Goal: Task Accomplishment & Management: Use online tool/utility

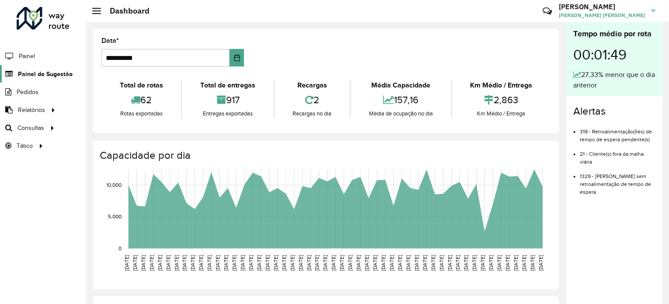
click at [59, 76] on span "Painel de Sugestão" at bounding box center [45, 74] width 55 height 9
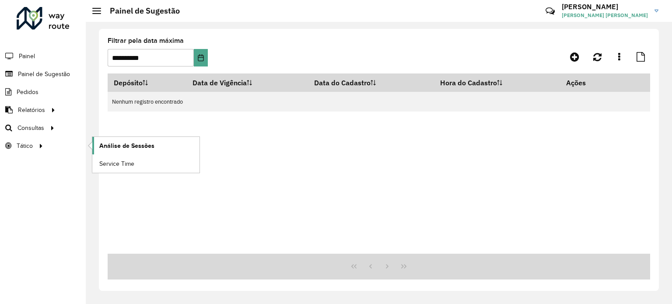
click at [116, 144] on span "Análise de Sessões" at bounding box center [126, 145] width 55 height 9
click at [111, 125] on span "Roteirização" at bounding box center [116, 127] width 35 height 9
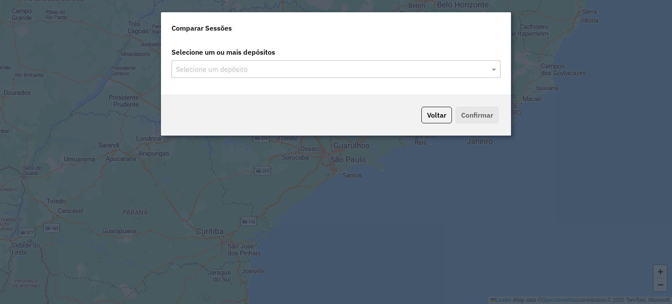
click at [377, 73] on input "text" at bounding box center [332, 69] width 316 height 11
click at [347, 69] on input "text" at bounding box center [332, 69] width 316 height 11
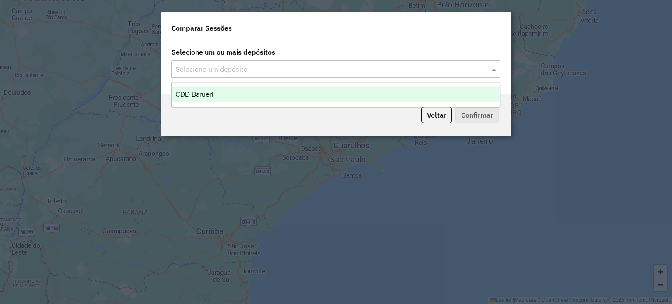
click at [308, 95] on div "CDD Barueri" at bounding box center [336, 94] width 328 height 15
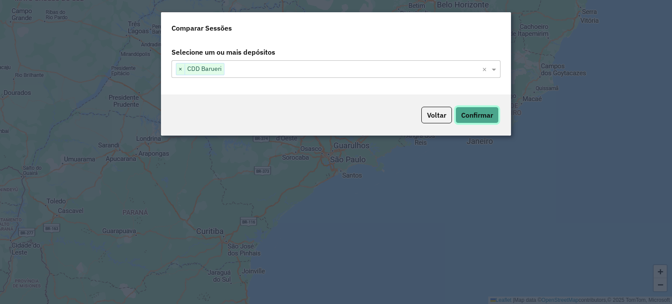
click at [476, 114] on button "Confirmar" at bounding box center [476, 115] width 43 height 17
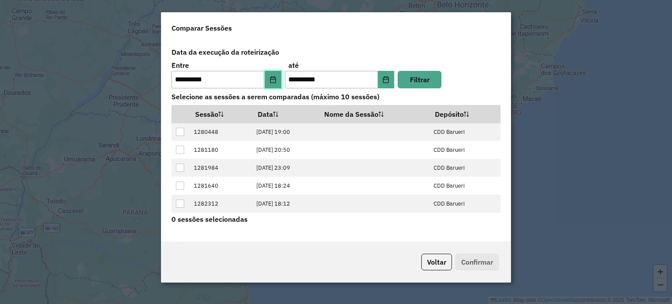
click at [276, 81] on icon "Choose Date" at bounding box center [273, 79] width 6 height 7
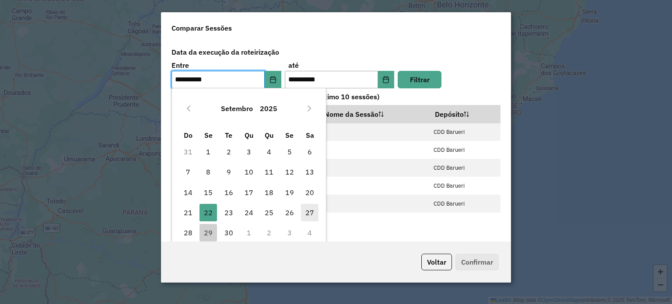
click at [311, 210] on span "27" at bounding box center [310, 213] width 18 height 18
type input "**********"
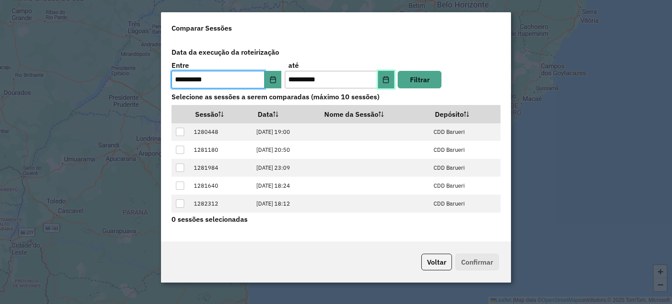
click at [385, 80] on icon "Choose Date" at bounding box center [385, 79] width 7 height 7
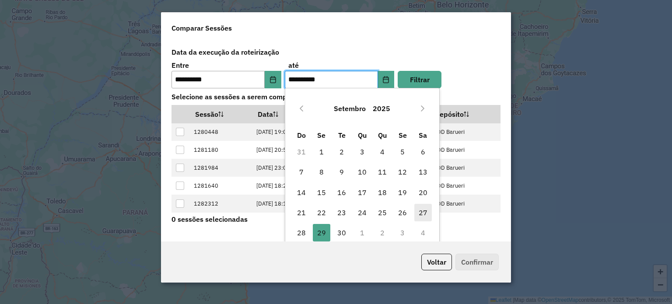
click at [422, 213] on span "27" at bounding box center [423, 213] width 18 height 18
type input "**********"
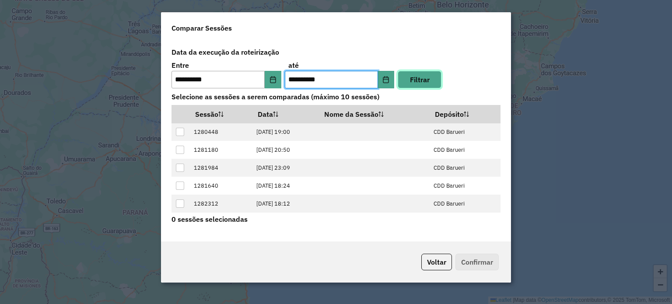
click at [424, 80] on button "Filtrar" at bounding box center [420, 80] width 44 height 18
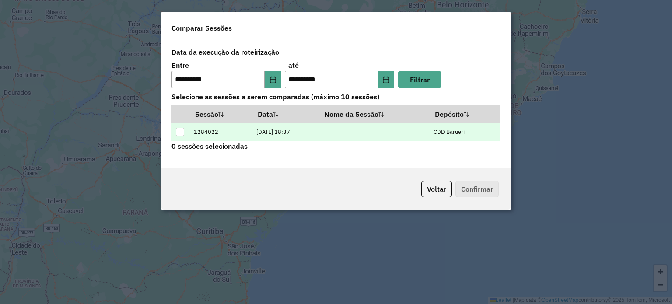
click at [181, 130] on div at bounding box center [180, 132] width 8 height 8
click at [476, 185] on button "Confirmar" at bounding box center [476, 189] width 43 height 17
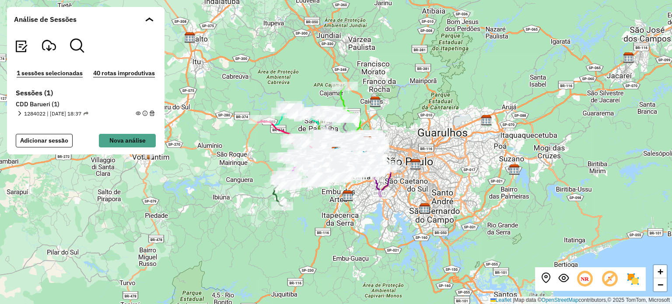
click at [19, 112] on em at bounding box center [19, 113] width 5 height 5
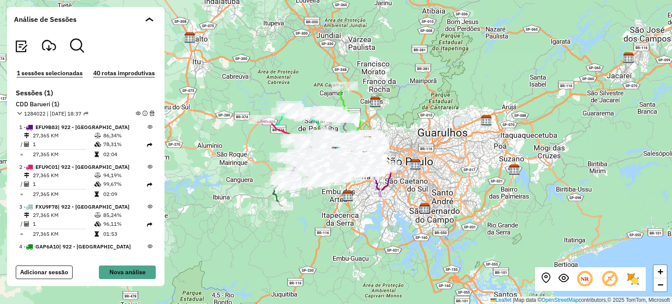
scroll to position [1435, 0]
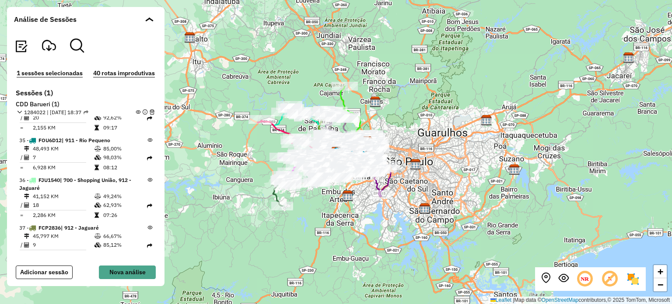
click at [147, 103] on icon at bounding box center [149, 100] width 5 height 5
drag, startPoint x: 107, startPoint y: 192, endPoint x: 80, endPoint y: 178, distance: 30.7
drag, startPoint x: 80, startPoint y: 178, endPoint x: 22, endPoint y: 202, distance: 62.2
click at [22, 132] on td "=" at bounding box center [21, 127] width 4 height 9
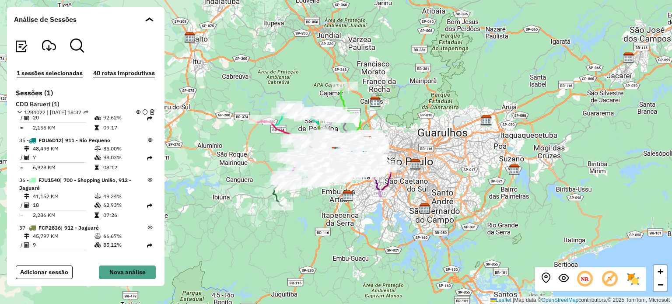
drag, startPoint x: 22, startPoint y: 202, endPoint x: 49, endPoint y: 199, distance: 27.4
click at [49, 132] on tr "= 2,155 KM 09:17" at bounding box center [83, 127] width 128 height 9
drag, startPoint x: 46, startPoint y: 177, endPoint x: 181, endPoint y: 180, distance: 134.8
click at [181, 180] on hb-mapa "Análise de Sessões 1 sessões selecionadas 40 rotas improdutivas Sessões (1) CDD…" at bounding box center [336, 152] width 672 height 304
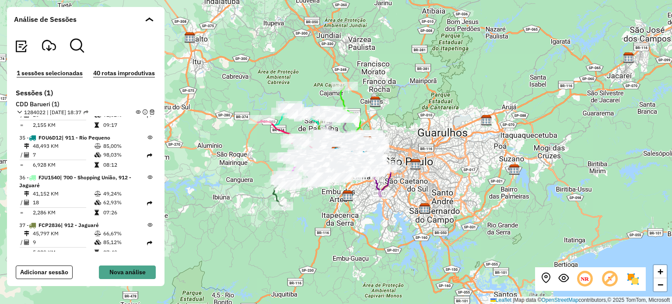
drag, startPoint x: 96, startPoint y: 196, endPoint x: 93, endPoint y: 201, distance: 5.7
click at [95, 128] on icon at bounding box center [97, 125] width 4 height 5
drag, startPoint x: 93, startPoint y: 201, endPoint x: 237, endPoint y: 175, distance: 146.2
click at [237, 175] on hb-mapa "Análise de Sessões 1 sessões selecionadas 40 rotas improdutivas Sessões (1) CDD…" at bounding box center [336, 152] width 672 height 304
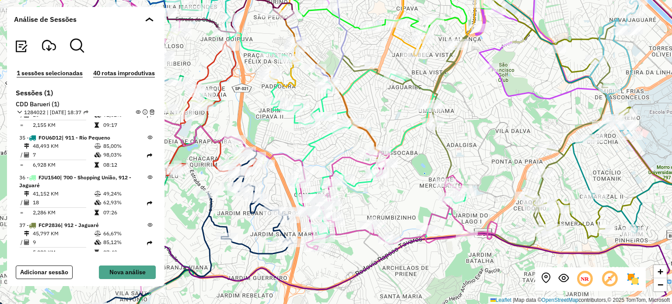
click at [480, 119] on div "+ − Leaflet | Map data © OpenStreetMap contributors,© 2025 TomTom, Microsoft" at bounding box center [336, 152] width 672 height 304
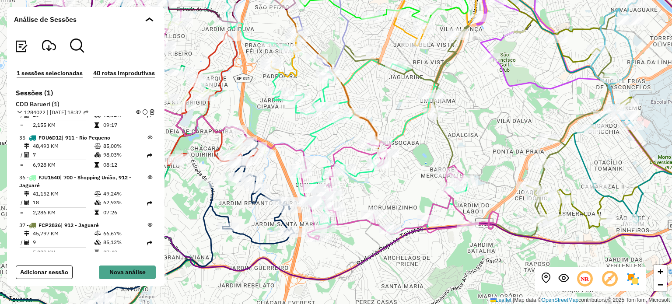
drag, startPoint x: 110, startPoint y: 181, endPoint x: 102, endPoint y: 189, distance: 11.2
drag, startPoint x: 102, startPoint y: 189, endPoint x: 97, endPoint y: 191, distance: 6.0
click at [97, 118] on icon at bounding box center [98, 114] width 7 height 5
drag, startPoint x: 21, startPoint y: 199, endPoint x: 39, endPoint y: 199, distance: 17.5
click at [39, 130] on td "2,155 KM" at bounding box center [63, 125] width 62 height 9
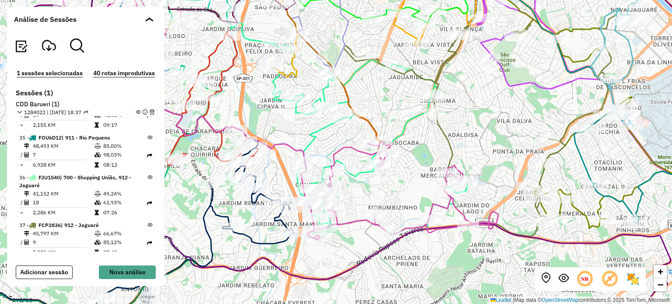
drag, startPoint x: 146, startPoint y: 173, endPoint x: 111, endPoint y: 185, distance: 36.9
click at [111, 111] on td "74,42%" at bounding box center [125, 106] width 44 height 9
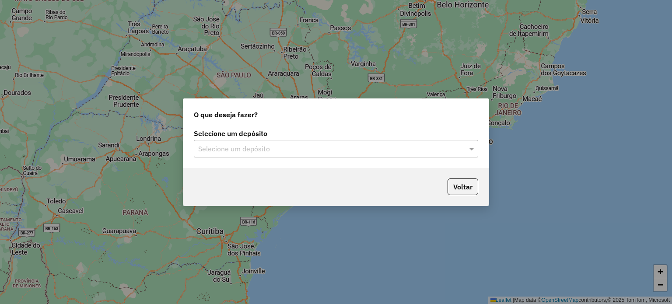
click at [320, 147] on input "text" at bounding box center [327, 149] width 258 height 11
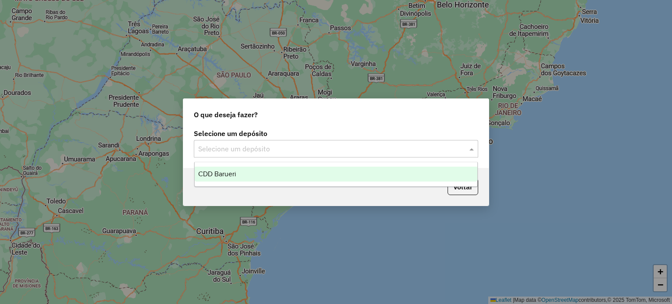
click at [287, 172] on div "CDD Barueri" at bounding box center [336, 174] width 283 height 15
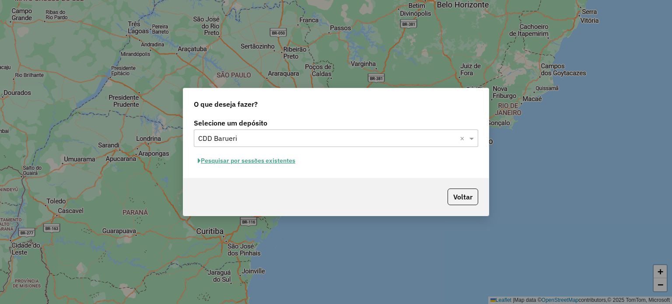
click at [287, 157] on button "Pesquisar por sessões existentes" at bounding box center [246, 161] width 105 height 14
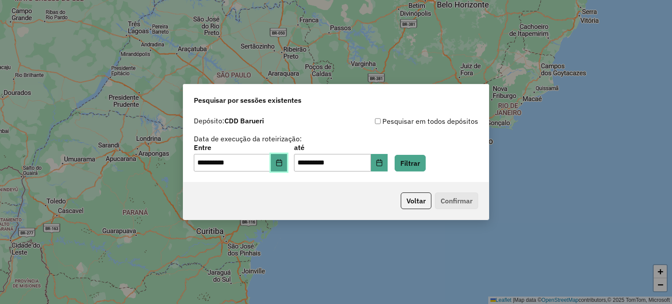
click at [279, 164] on button "Choose Date" at bounding box center [279, 163] width 17 height 18
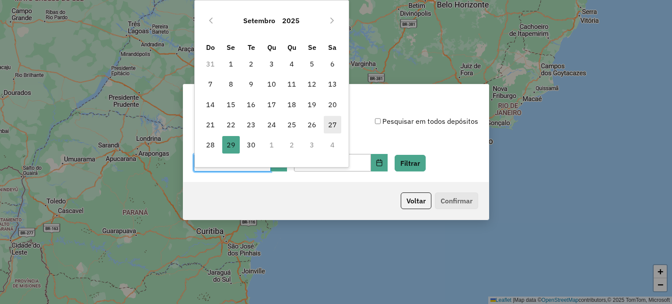
click at [328, 125] on span "27" at bounding box center [333, 125] width 18 height 18
type input "**********"
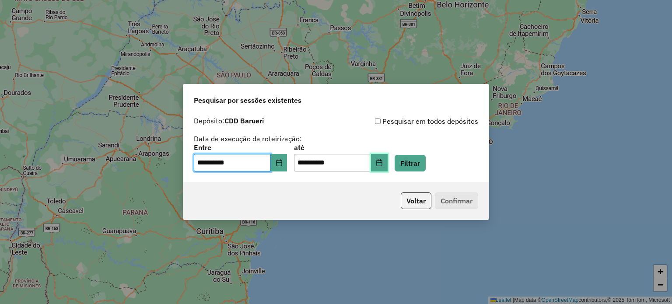
click at [385, 161] on button "Choose Date" at bounding box center [379, 163] width 17 height 18
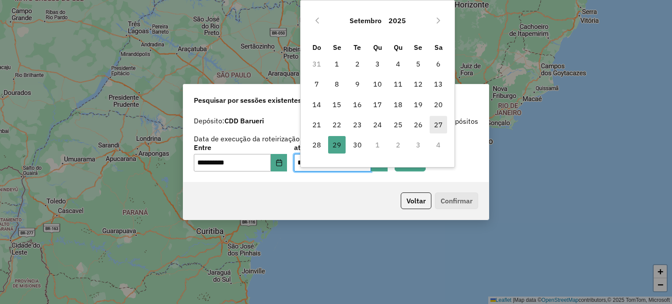
click at [434, 124] on span "27" at bounding box center [439, 125] width 18 height 18
type input "**********"
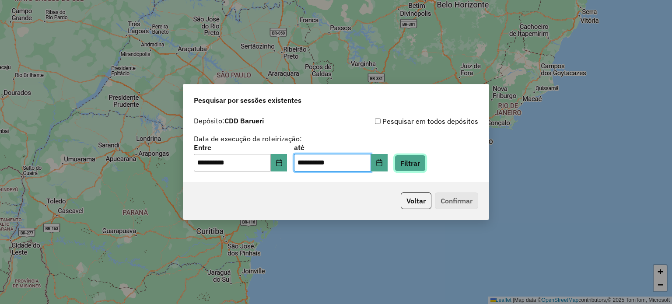
click at [420, 163] on button "Filtrar" at bounding box center [410, 163] width 31 height 17
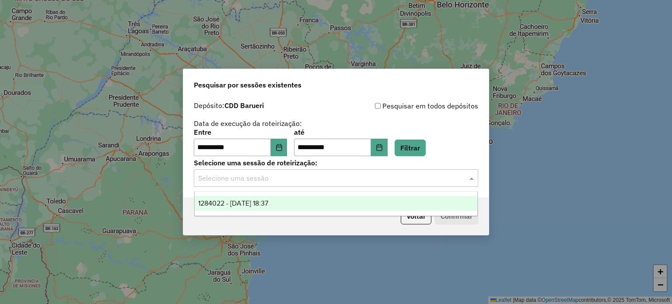
click at [411, 184] on div "Selecione uma sessão" at bounding box center [336, 178] width 284 height 18
click at [372, 203] on div "1284022 - 27/09/2025 18:37" at bounding box center [336, 203] width 283 height 15
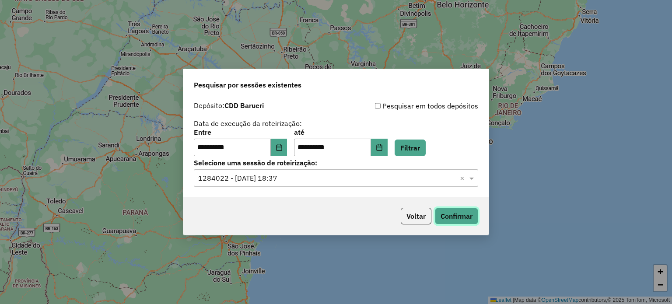
click at [453, 222] on button "Confirmar" at bounding box center [456, 216] width 43 height 17
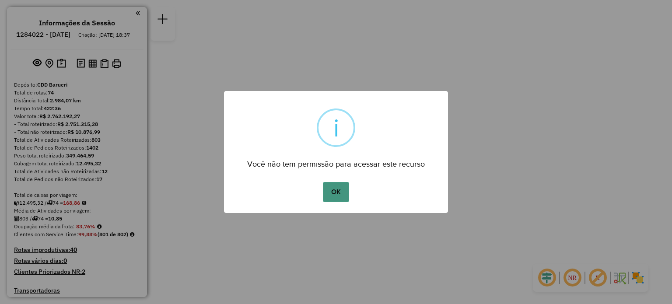
click at [341, 191] on button "OK" at bounding box center [336, 192] width 26 height 20
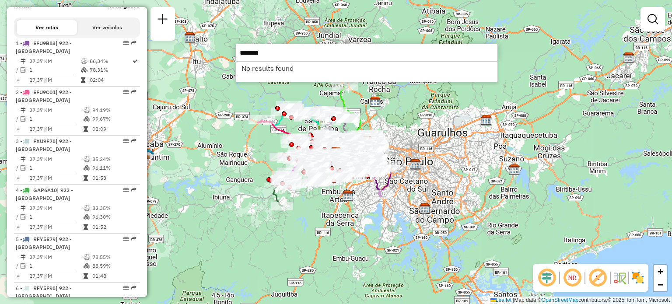
scroll to position [383, 0]
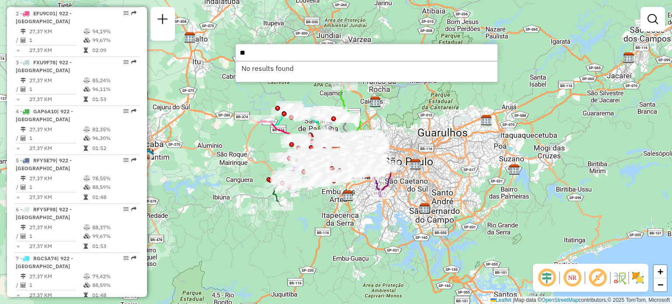
type input "*"
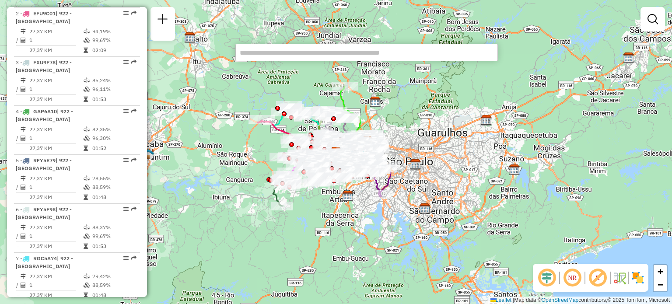
scroll to position [1865, 0]
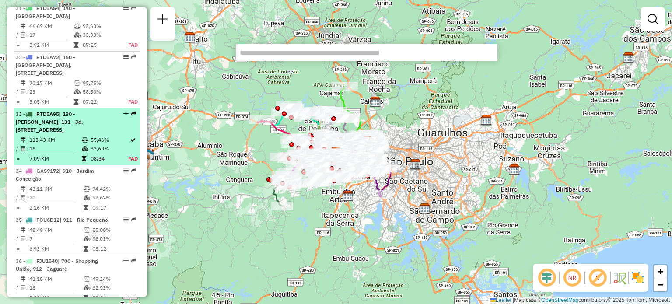
drag, startPoint x: 87, startPoint y: 180, endPoint x: 60, endPoint y: 133, distance: 53.9
click at [60, 144] on td "16" at bounding box center [55, 148] width 53 height 9
select select "**********"
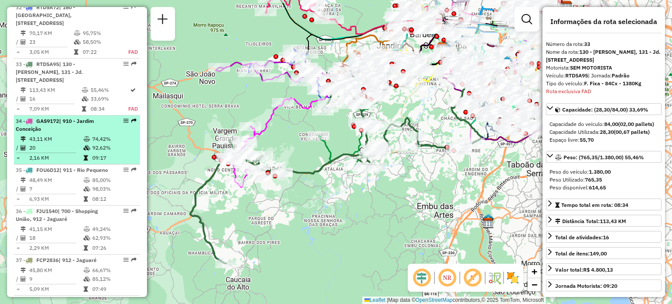
scroll to position [1923, 0]
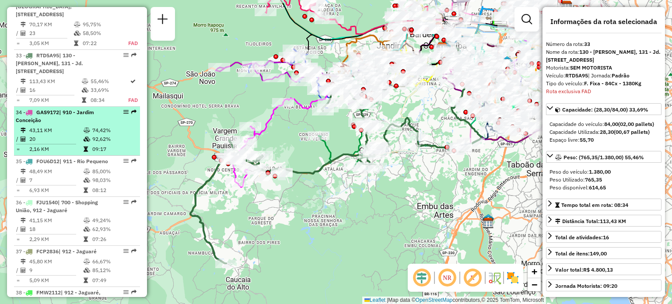
drag, startPoint x: 124, startPoint y: 152, endPoint x: 112, endPoint y: 110, distance: 43.3
click at [112, 126] on td "74,42%" at bounding box center [114, 130] width 44 height 9
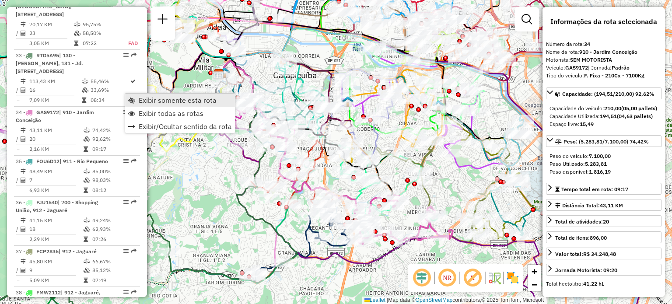
click at [140, 101] on span "Exibir somente esta rota" at bounding box center [178, 100] width 78 height 7
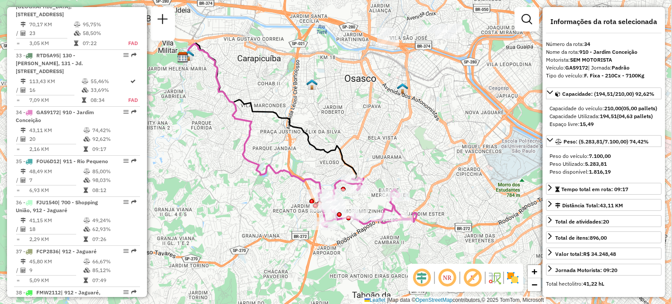
drag, startPoint x: 394, startPoint y: 176, endPoint x: 339, endPoint y: 147, distance: 62.0
click at [339, 147] on div "Janela de atendimento Grade de atendimento Capacidade Transportadoras Veículos …" at bounding box center [336, 152] width 672 height 304
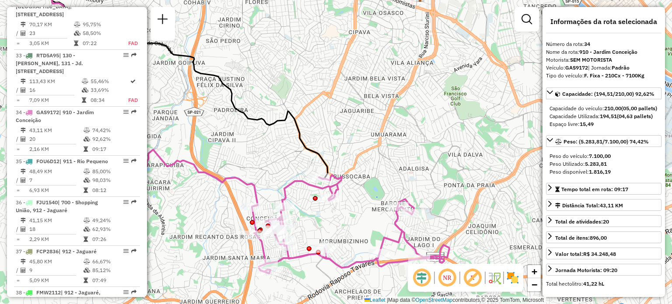
drag, startPoint x: 339, startPoint y: 147, endPoint x: 331, endPoint y: 137, distance: 12.8
click at [331, 137] on div "Janela de atendimento Grade de atendimento Capacidade Transportadoras Veículos …" at bounding box center [336, 152] width 672 height 304
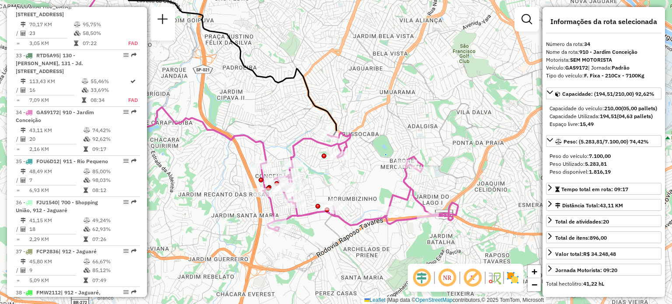
drag, startPoint x: 389, startPoint y: 173, endPoint x: 406, endPoint y: 120, distance: 55.6
click at [406, 120] on div "Janela de atendimento Grade de atendimento Capacidade Transportadoras Veículos …" at bounding box center [336, 152] width 672 height 304
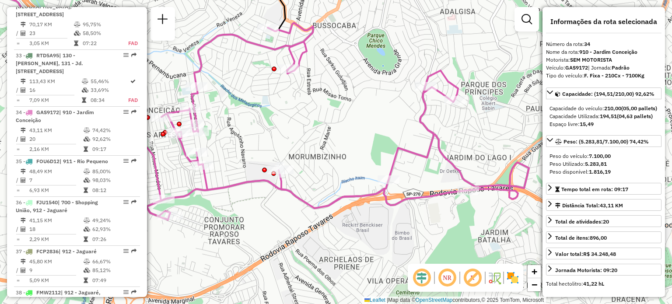
drag, startPoint x: 406, startPoint y: 120, endPoint x: 406, endPoint y: 18, distance: 102.8
click at [406, 18] on div "Janela de atendimento Grade de atendimento Capacidade Transportadoras Veículos …" at bounding box center [336, 152] width 672 height 304
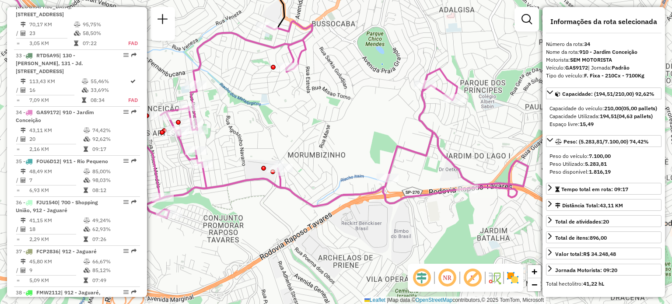
scroll to position [1193, 0]
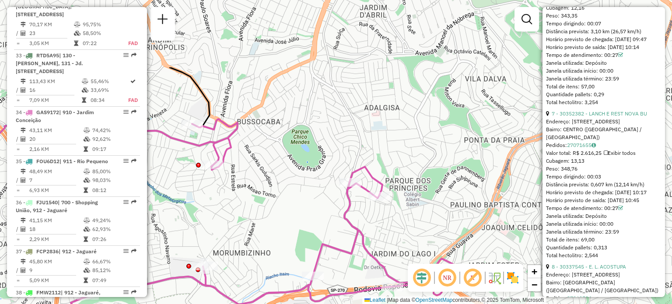
drag, startPoint x: 477, startPoint y: 108, endPoint x: 403, endPoint y: 201, distance: 118.7
click at [403, 201] on div "Janela de atendimento Grade de atendimento Capacidade Transportadoras Veículos …" at bounding box center [336, 152] width 672 height 304
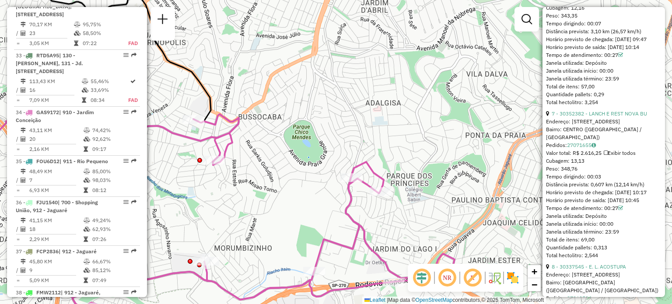
click at [623, 98] on div "Quantidade pallets: 0,29" at bounding box center [604, 95] width 116 height 8
